Goal: Find specific page/section: Find specific page/section

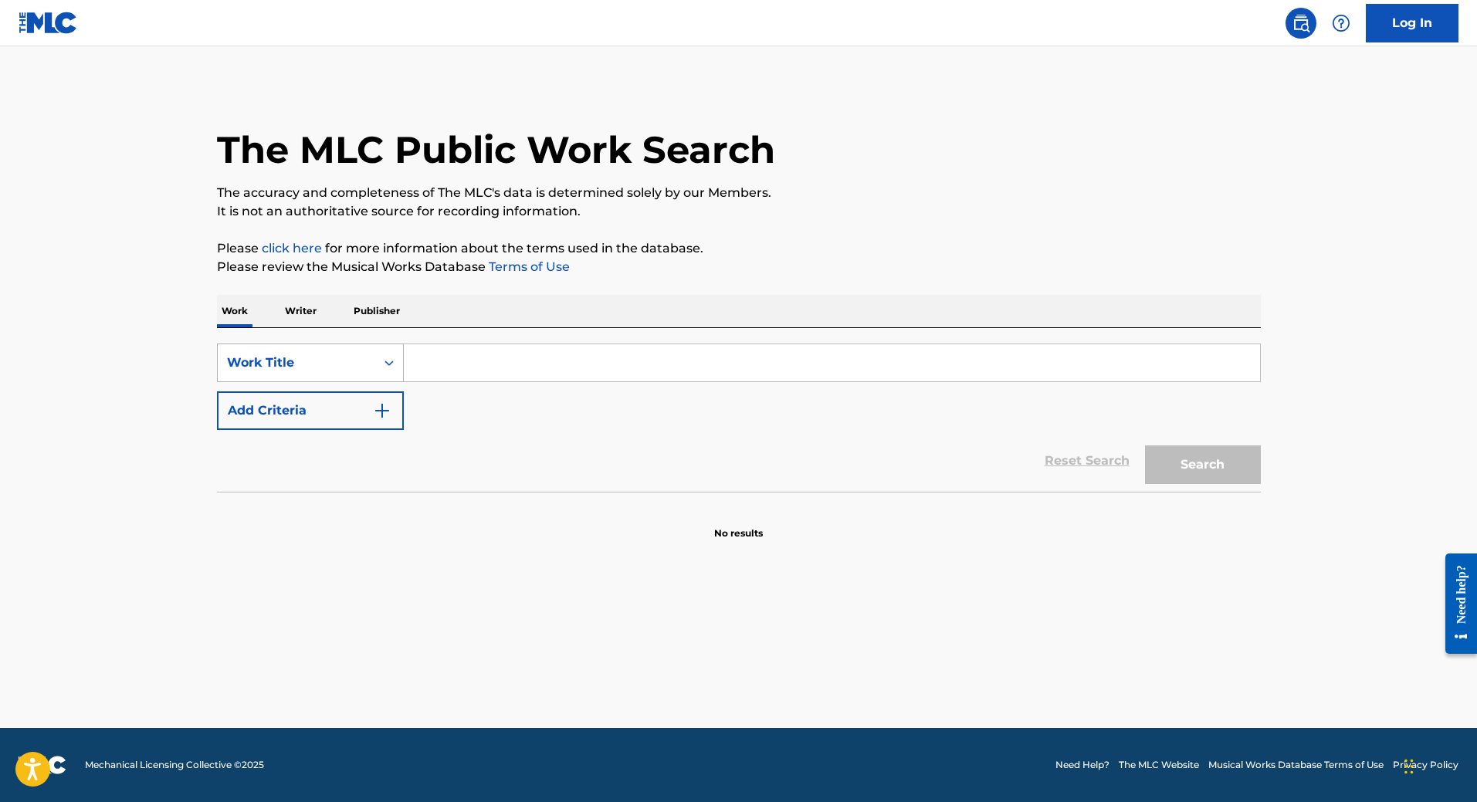
click at [376, 368] on div "Search Form" at bounding box center [389, 363] width 28 height 28
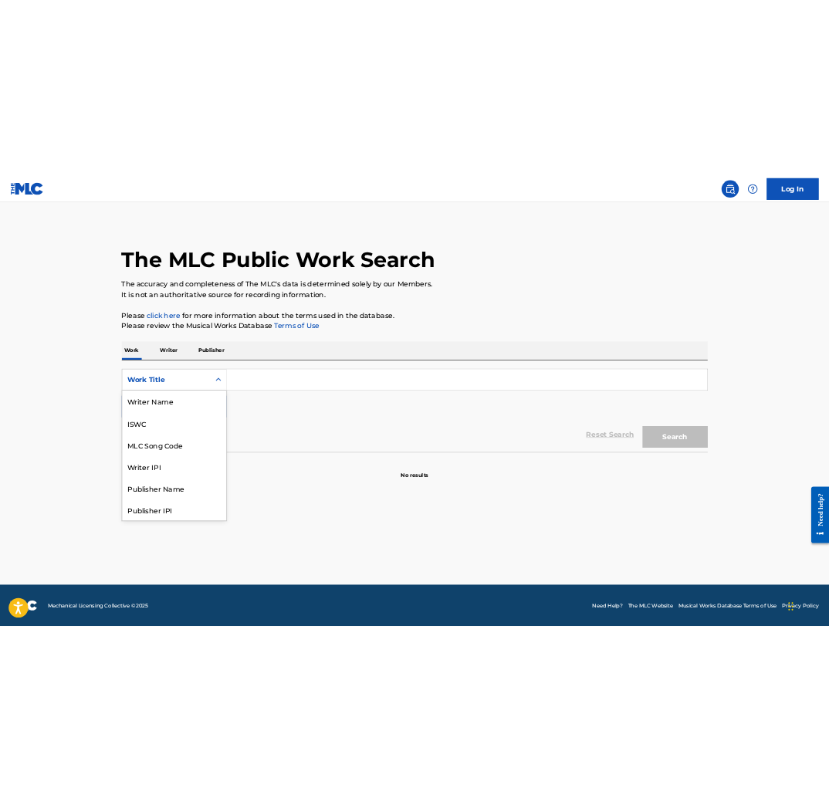
scroll to position [77, 0]
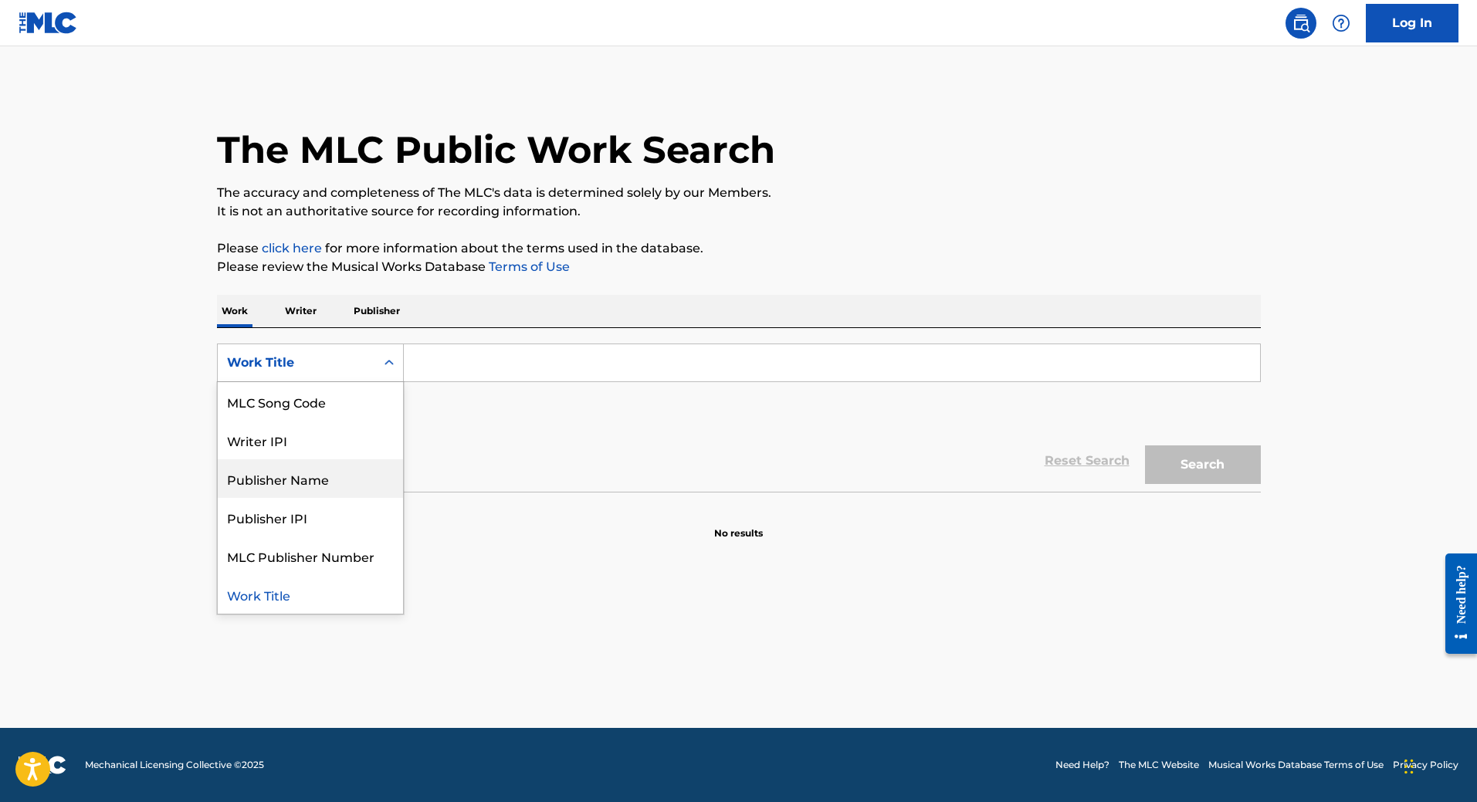
click at [325, 483] on div "Publisher Name" at bounding box center [310, 478] width 185 height 39
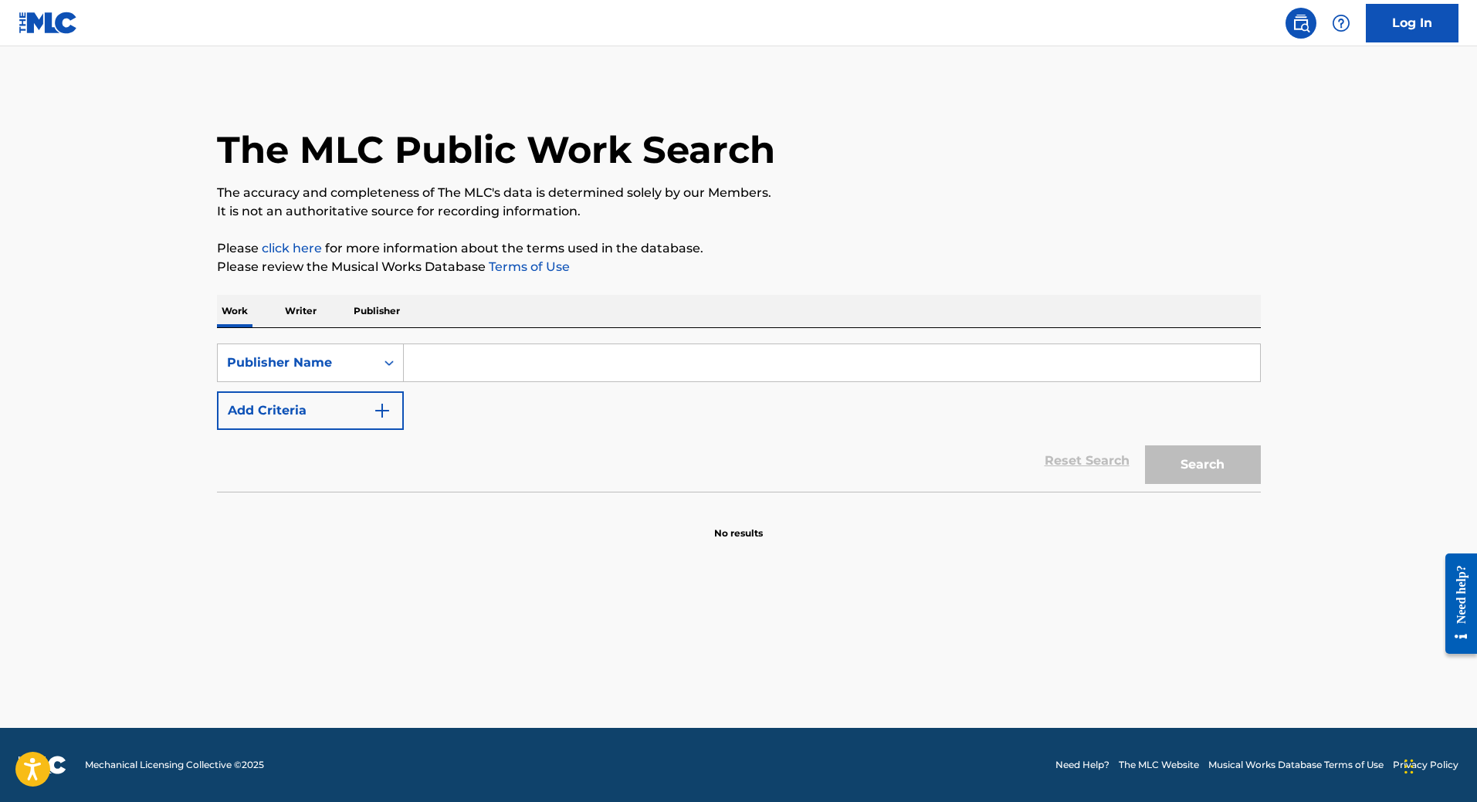
click at [550, 360] on input "Search Form" at bounding box center [832, 362] width 856 height 37
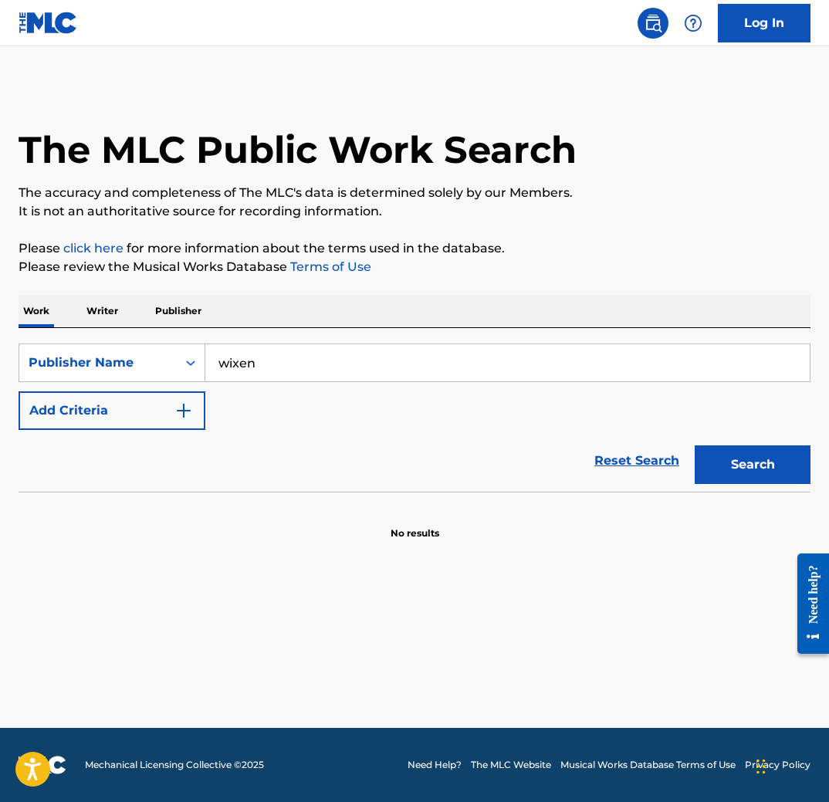
click at [771, 468] on button "Search" at bounding box center [753, 465] width 116 height 39
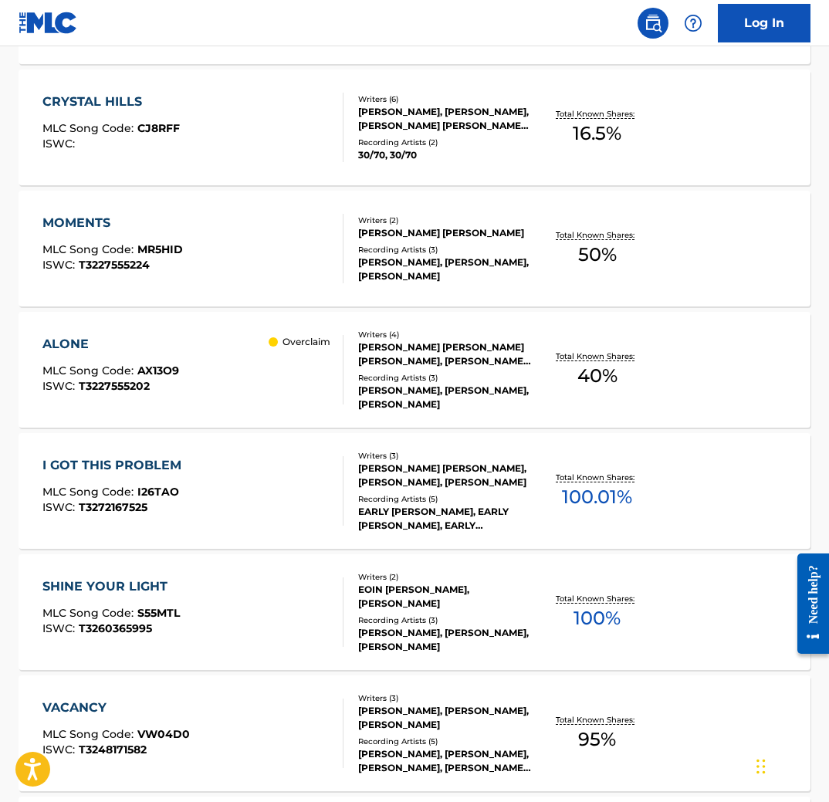
scroll to position [1088, 0]
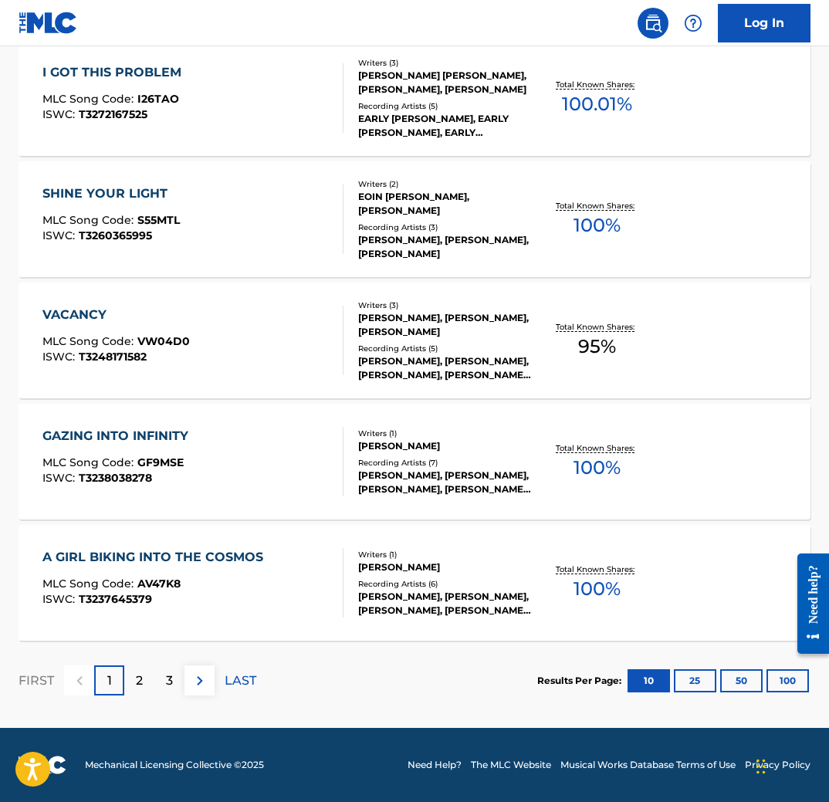
click at [798, 673] on button "100" at bounding box center [788, 681] width 42 height 23
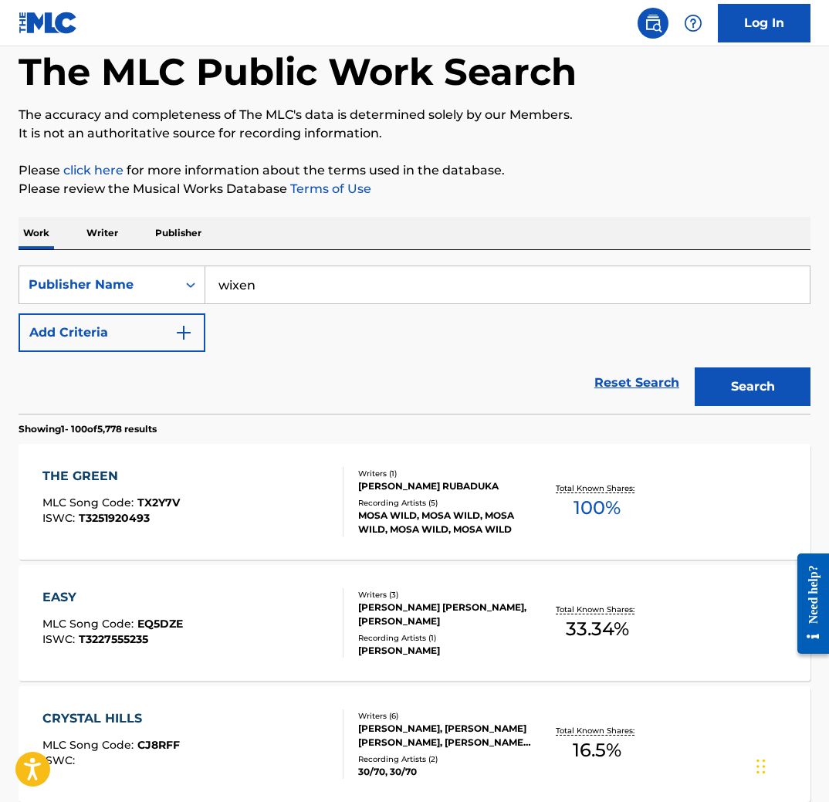
scroll to position [77, 0]
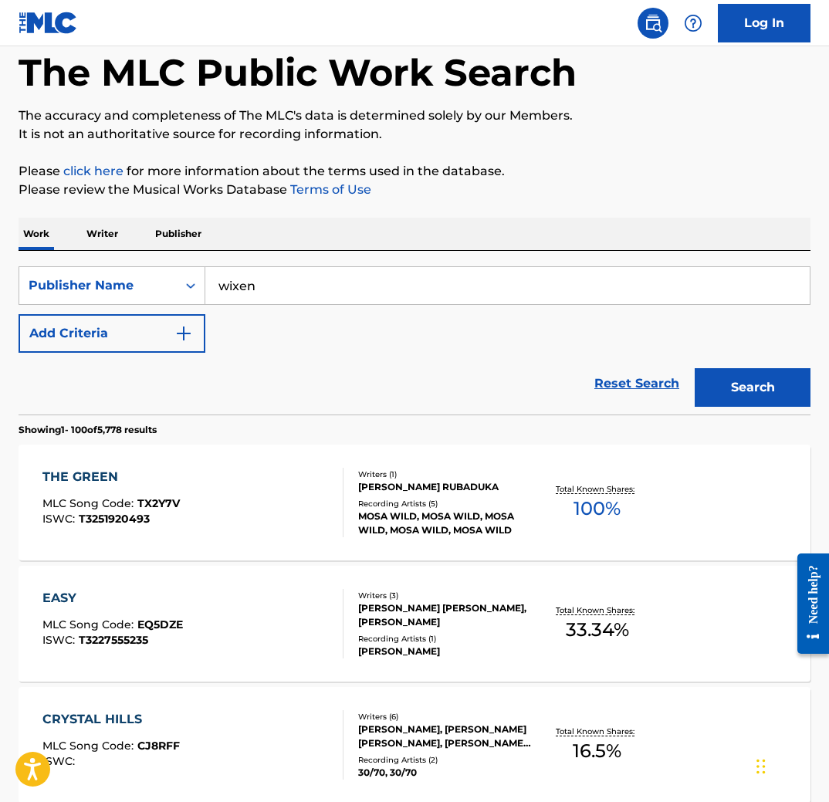
click at [346, 297] on input "wixen" at bounding box center [507, 285] width 605 height 37
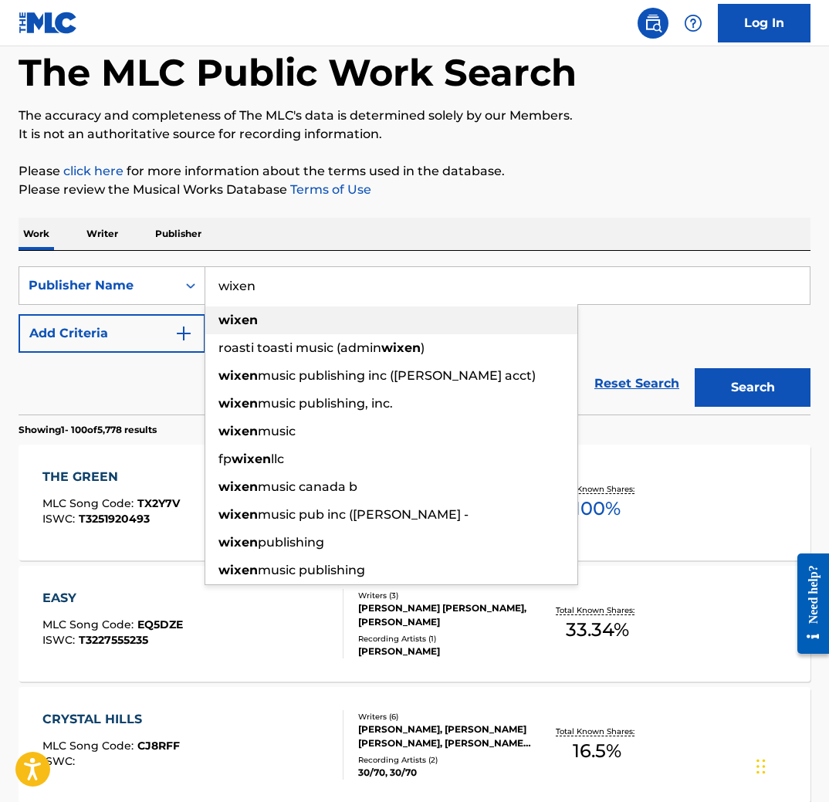
paste input "BETHEL"
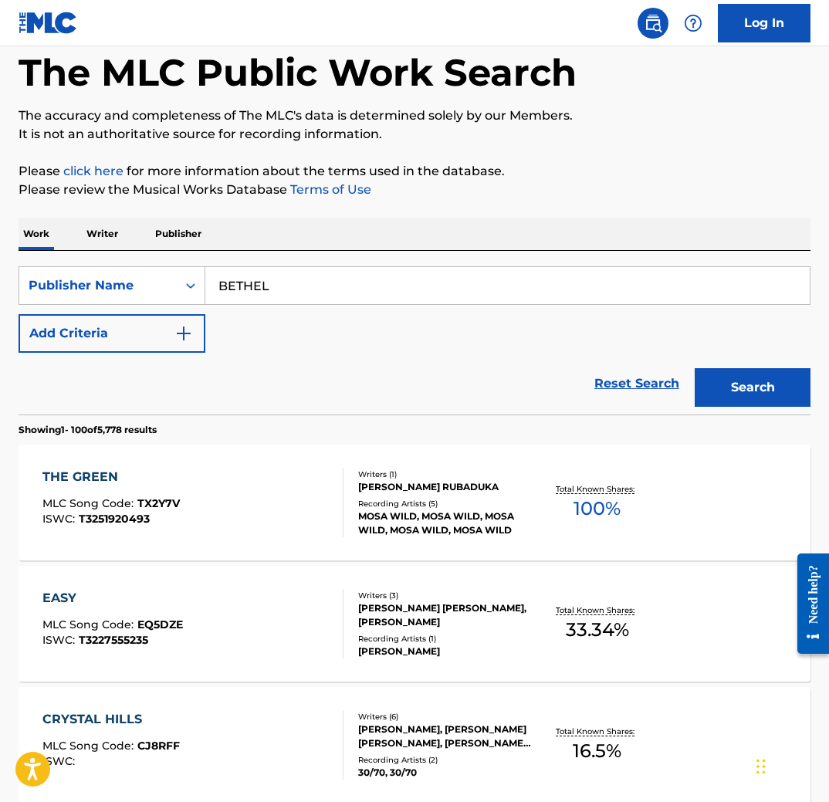
click at [768, 378] on button "Search" at bounding box center [753, 387] width 116 height 39
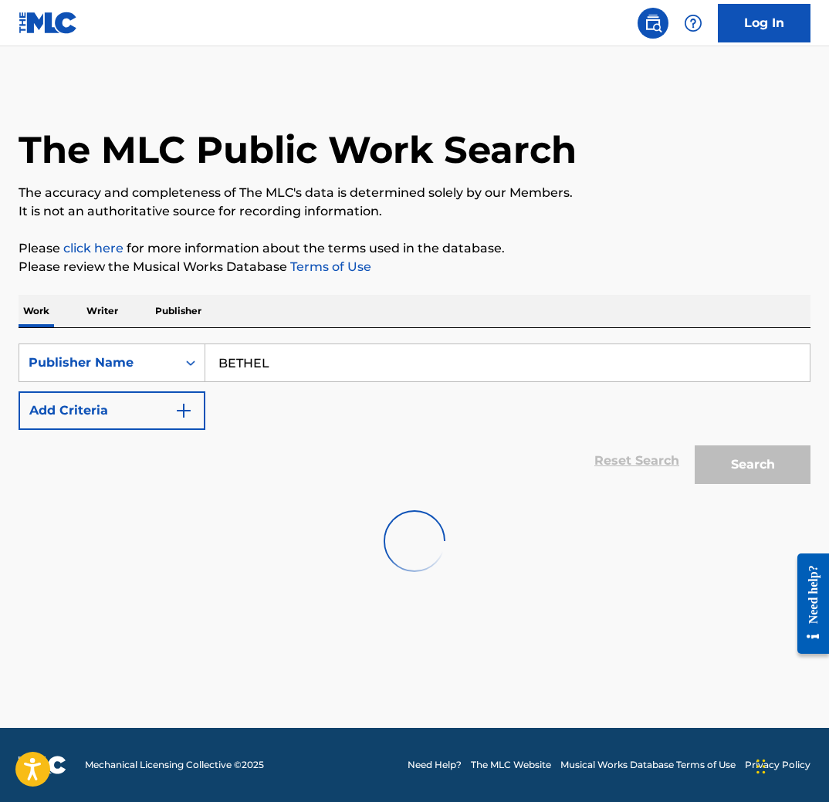
scroll to position [0, 0]
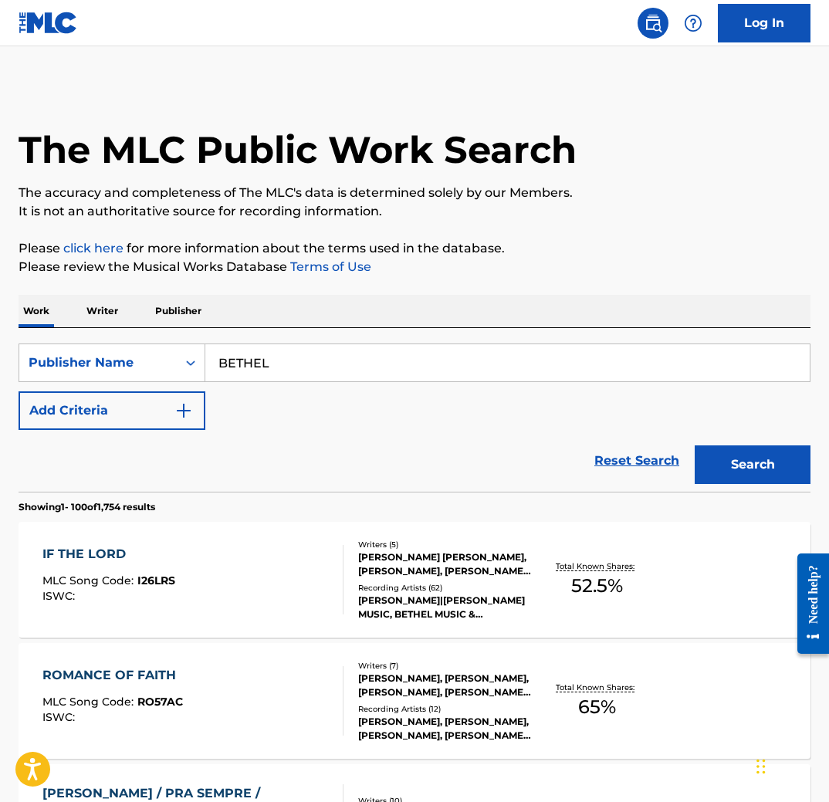
click at [278, 358] on input "BETHEL" at bounding box center [507, 362] width 605 height 37
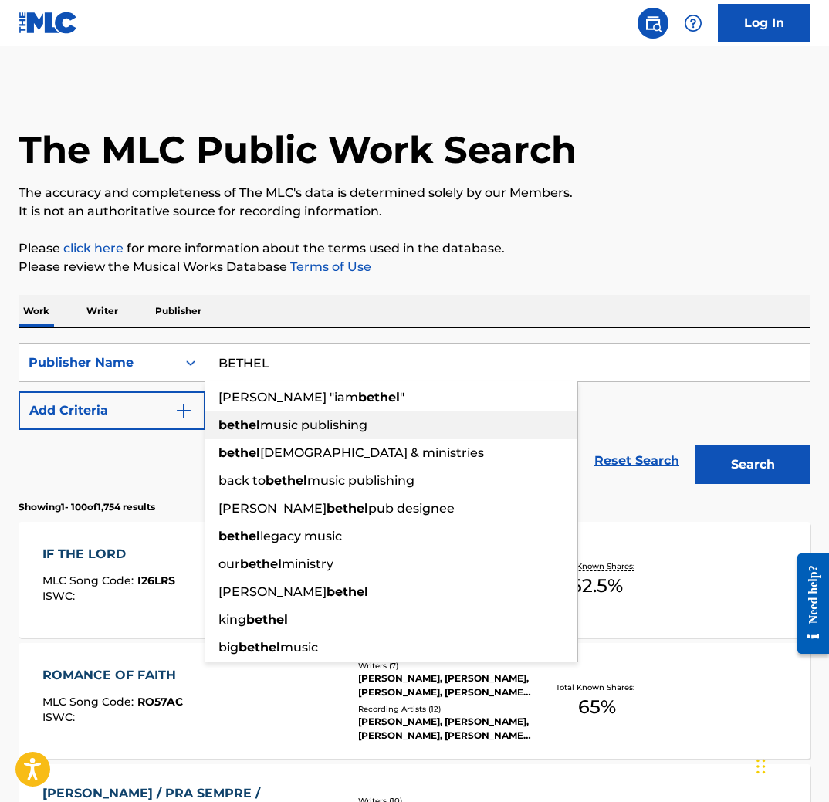
paste input "Concord Music Publishing"
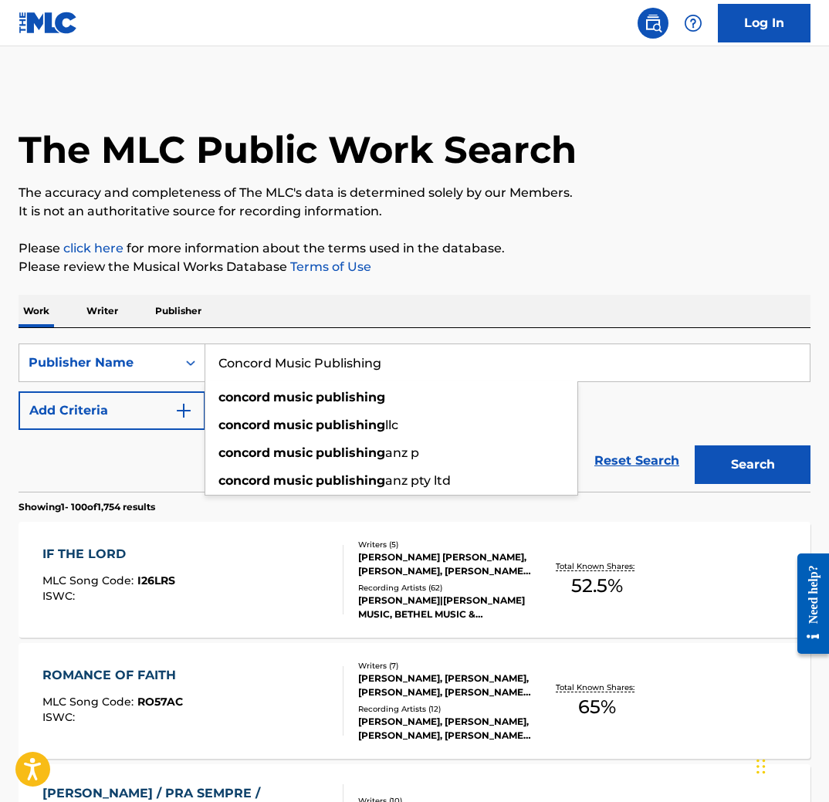
type input "Concord Music Publishing"
click at [766, 465] on button "Search" at bounding box center [753, 465] width 116 height 39
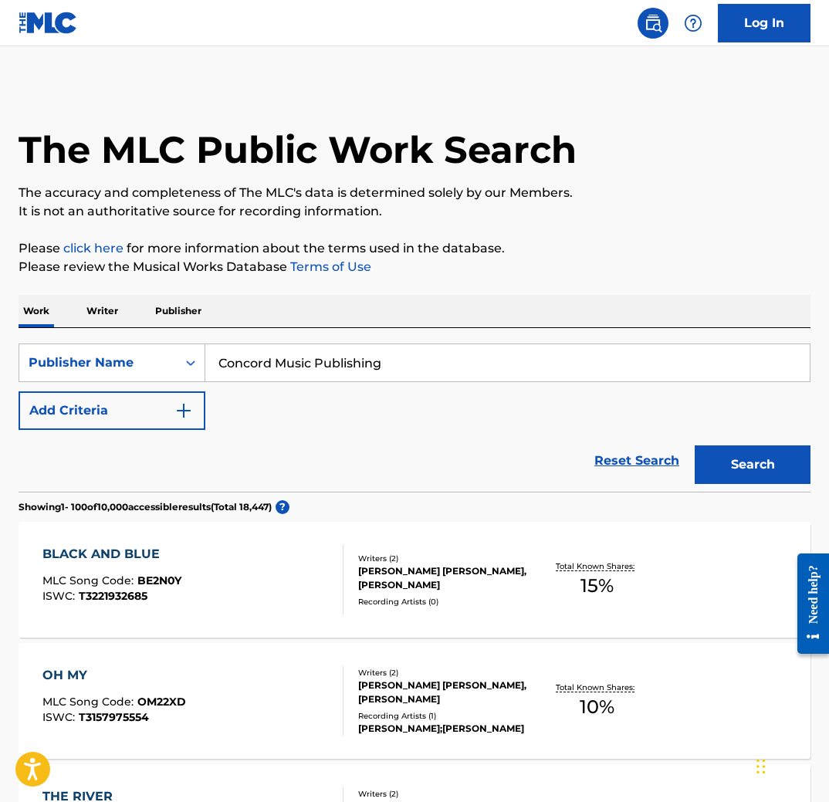
click at [341, 360] on input "Concord Music Publishing" at bounding box center [507, 362] width 605 height 37
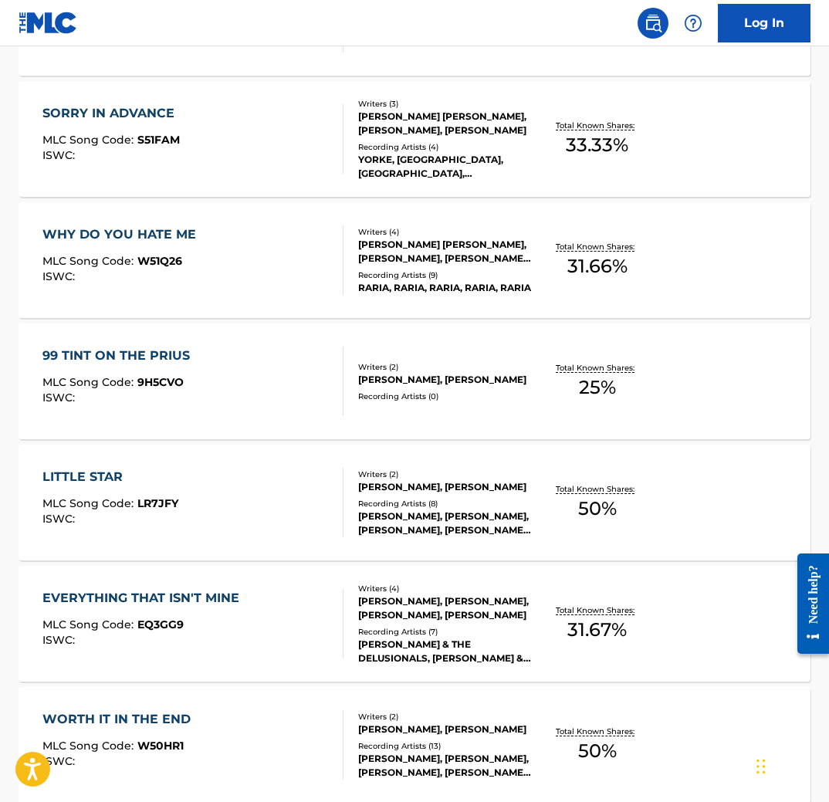
scroll to position [11999, 0]
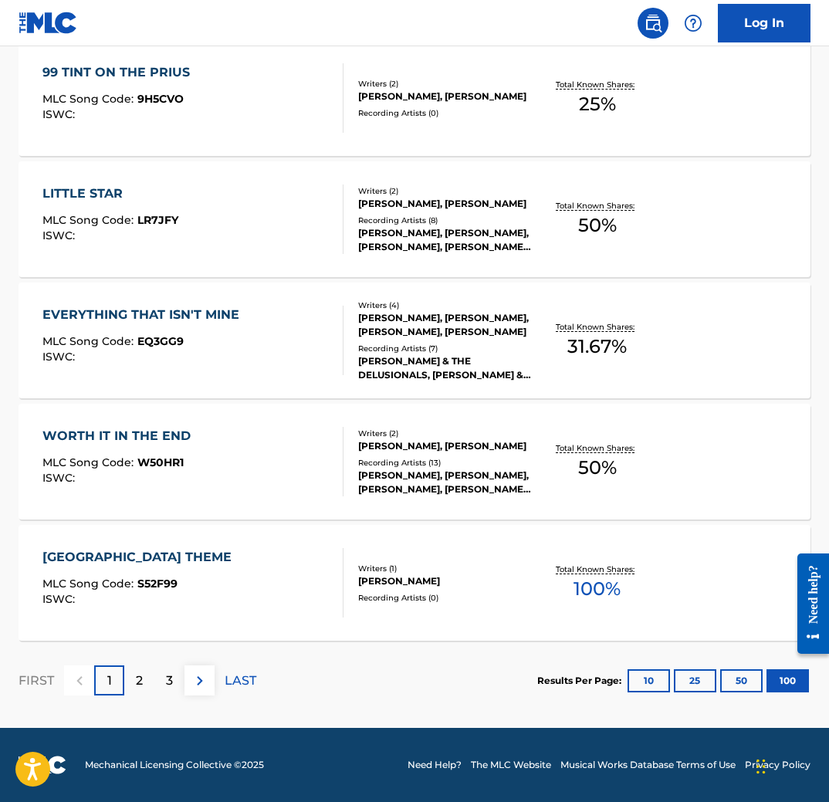
click at [246, 683] on p "LAST" at bounding box center [241, 681] width 32 height 19
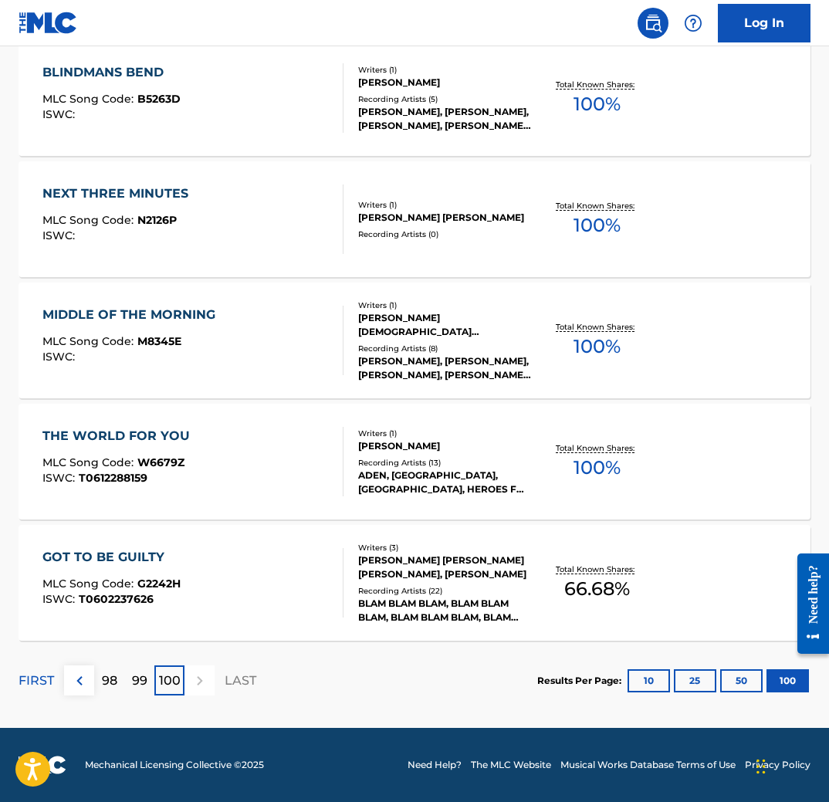
click at [168, 680] on p "100" at bounding box center [170, 681] width 22 height 19
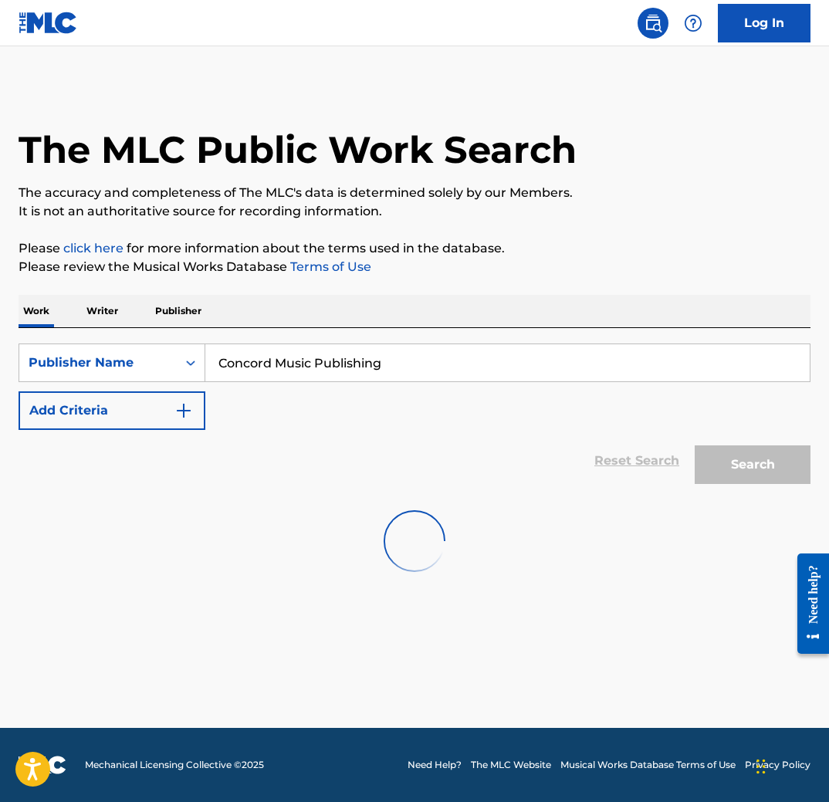
scroll to position [0, 0]
